Goal: Find contact information: Find contact information

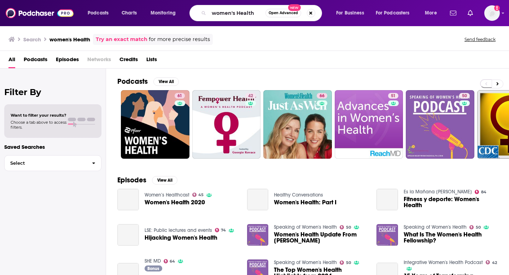
click at [249, 16] on input "women's Health" at bounding box center [237, 12] width 57 height 11
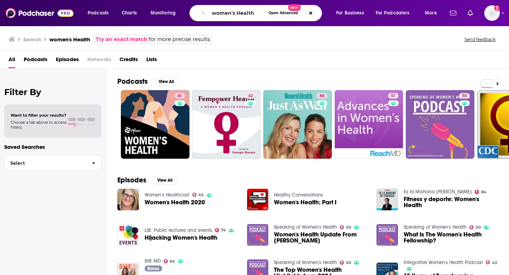
click at [249, 16] on input "women's Health" at bounding box center [237, 12] width 57 height 11
type input "Friends that invest"
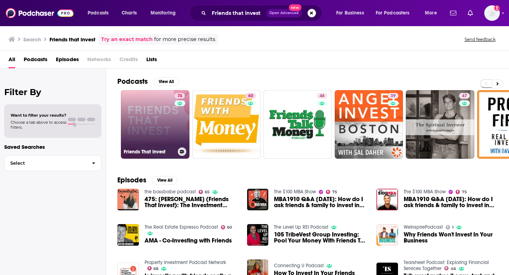
click at [161, 119] on link "74 Friends That Invest" at bounding box center [155, 124] width 69 height 69
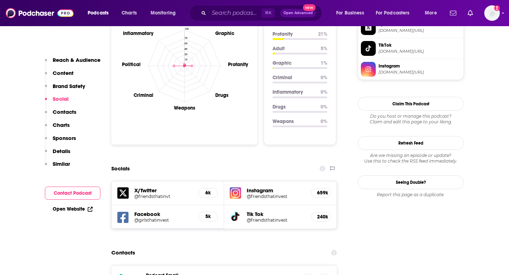
scroll to position [726, 0]
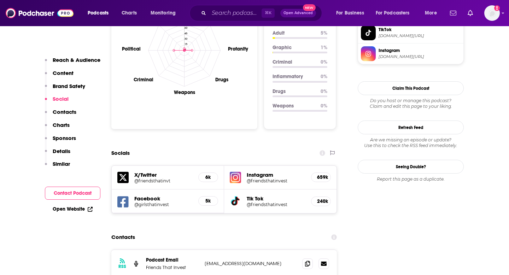
click at [64, 115] on p "Contacts" at bounding box center [65, 112] width 24 height 7
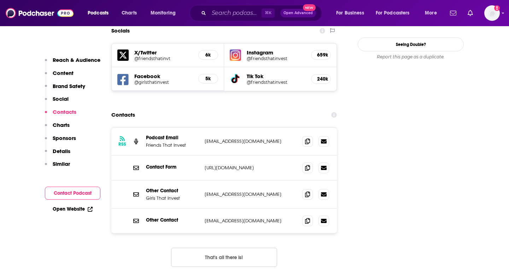
scroll to position [850, 0]
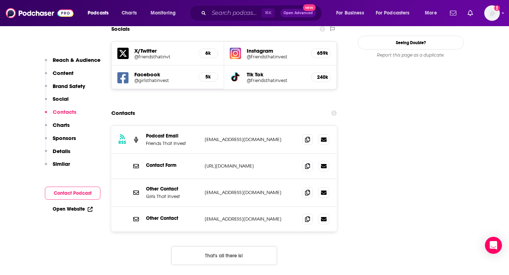
click at [277, 189] on p "[EMAIL_ADDRESS][DOMAIN_NAME]" at bounding box center [251, 192] width 92 height 6
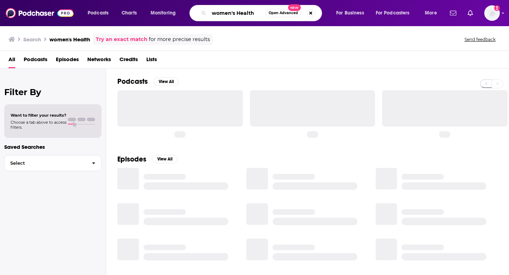
click at [225, 14] on input "women's Health" at bounding box center [237, 12] width 57 height 11
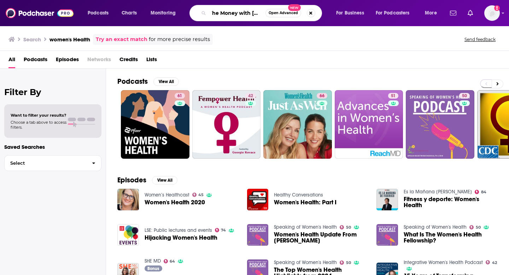
scroll to position [0, 6]
type input "The Money with Katie"
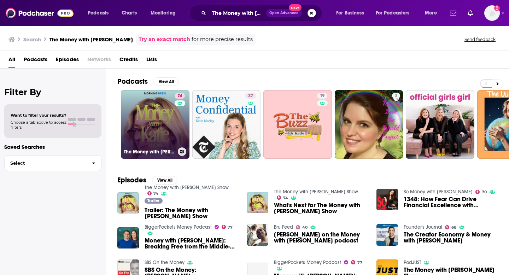
click at [163, 118] on link "74 The Money with Katie Show" at bounding box center [155, 124] width 69 height 69
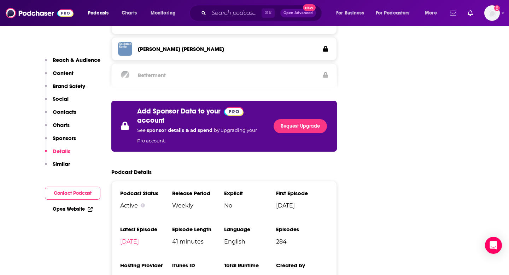
scroll to position [1356, 0]
